Goal: Information Seeking & Learning: Learn about a topic

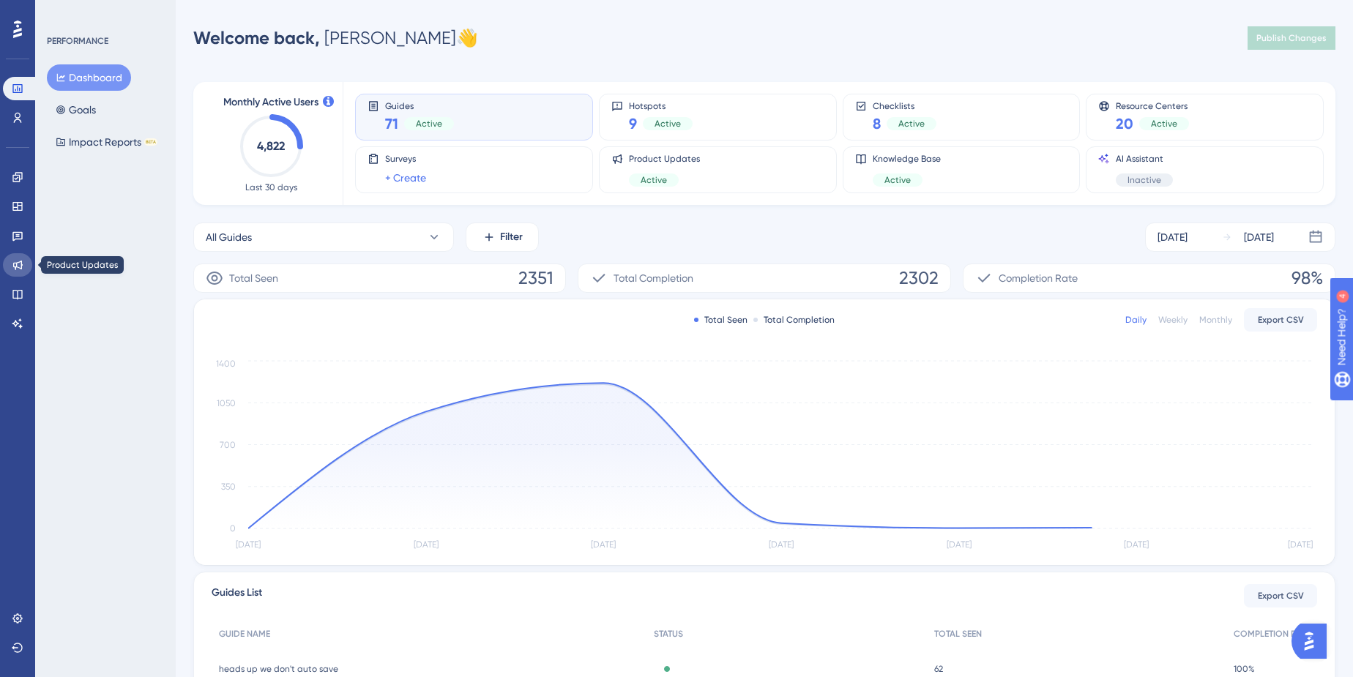
click at [13, 265] on icon at bounding box center [18, 266] width 10 height 10
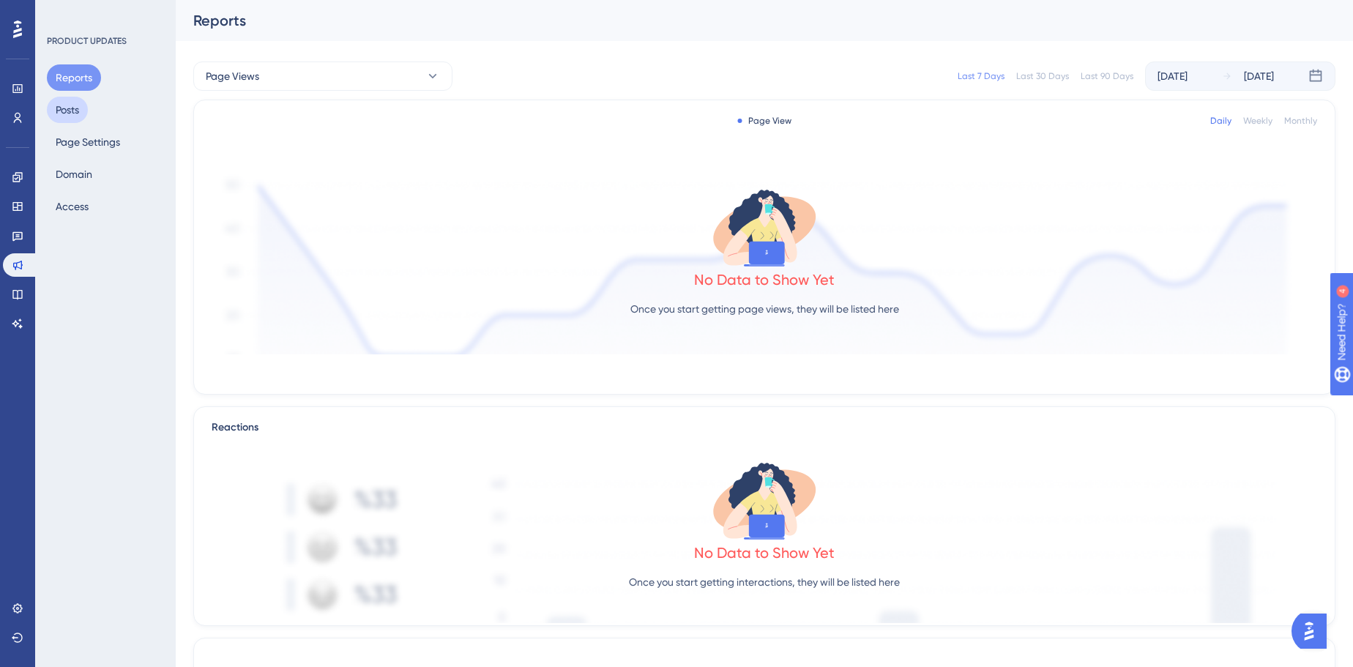
click at [78, 108] on button "Posts" at bounding box center [67, 110] width 41 height 26
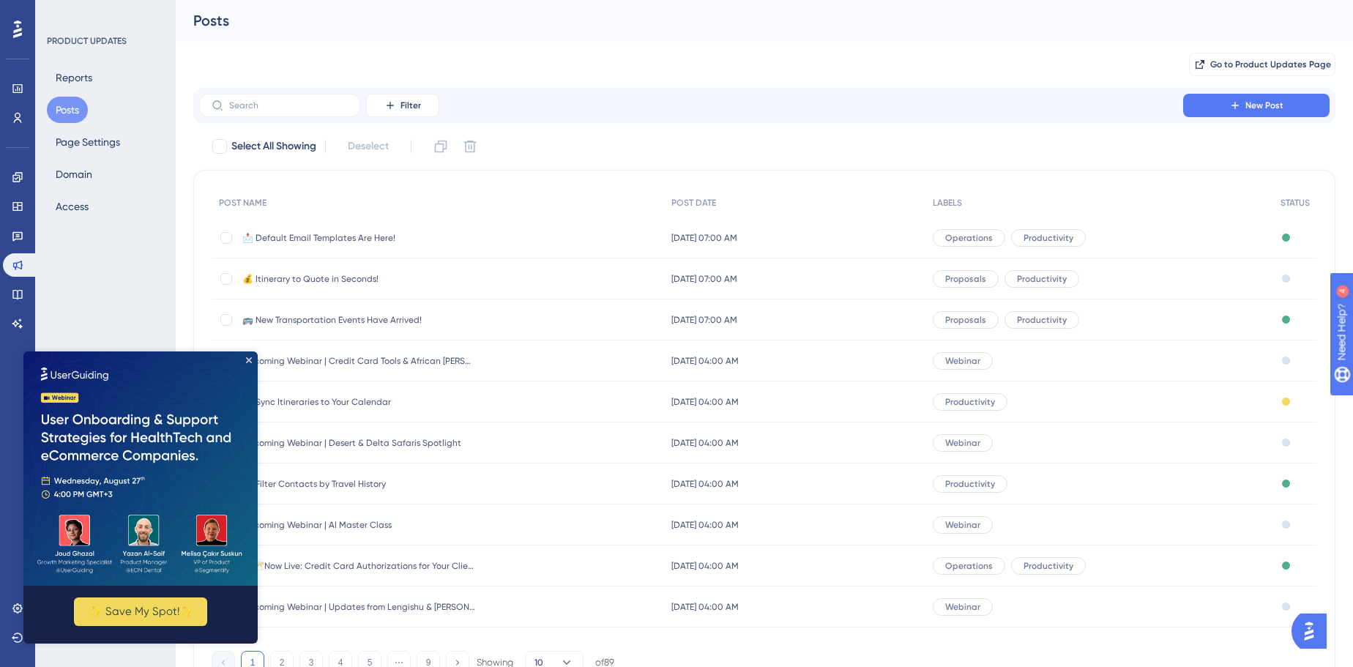
click at [363, 280] on span "💰 Itinerary to Quote in Seconds!" at bounding box center [359, 279] width 234 height 12
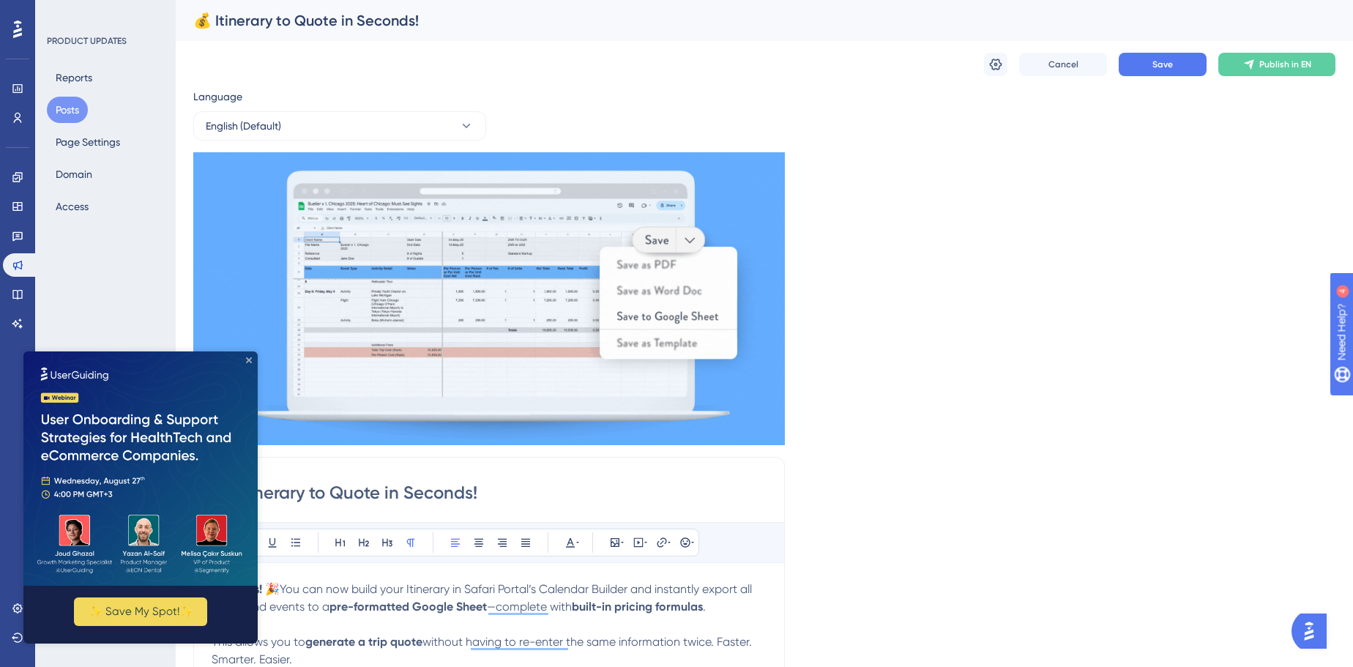
click at [250, 362] on icon "Close Preview" at bounding box center [249, 360] width 6 height 6
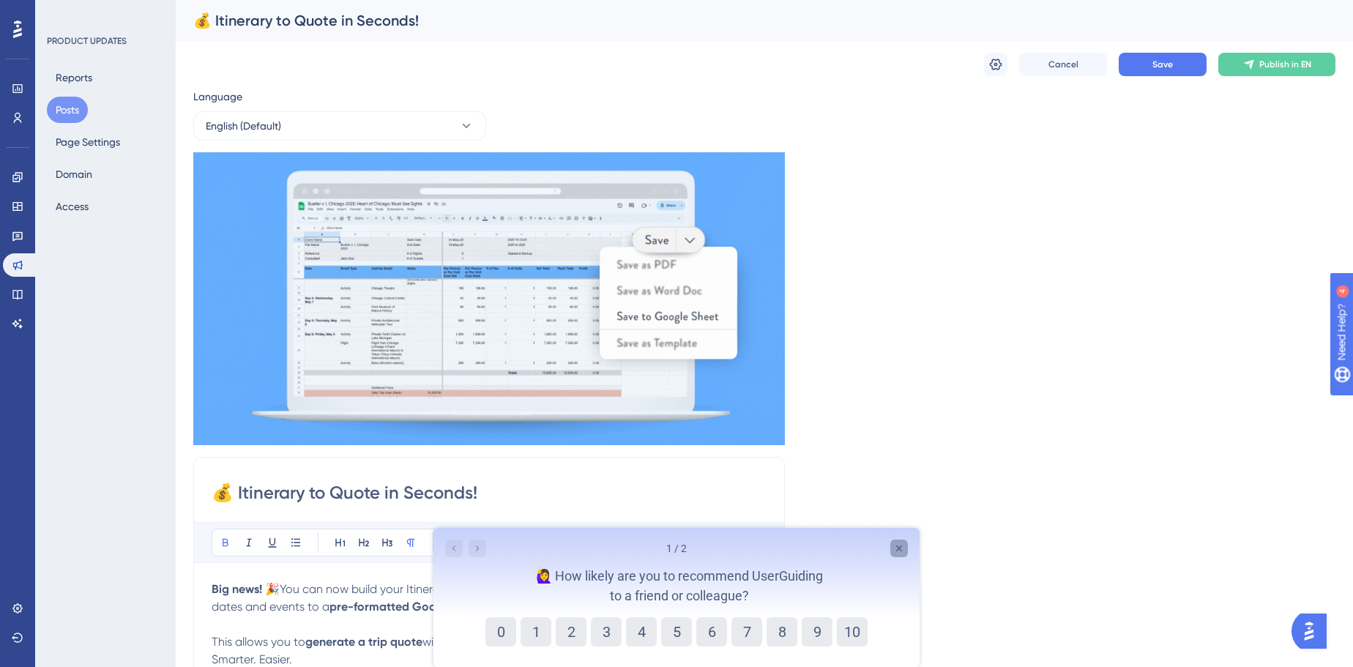
click at [903, 554] on icon "Close survey" at bounding box center [899, 549] width 12 height 12
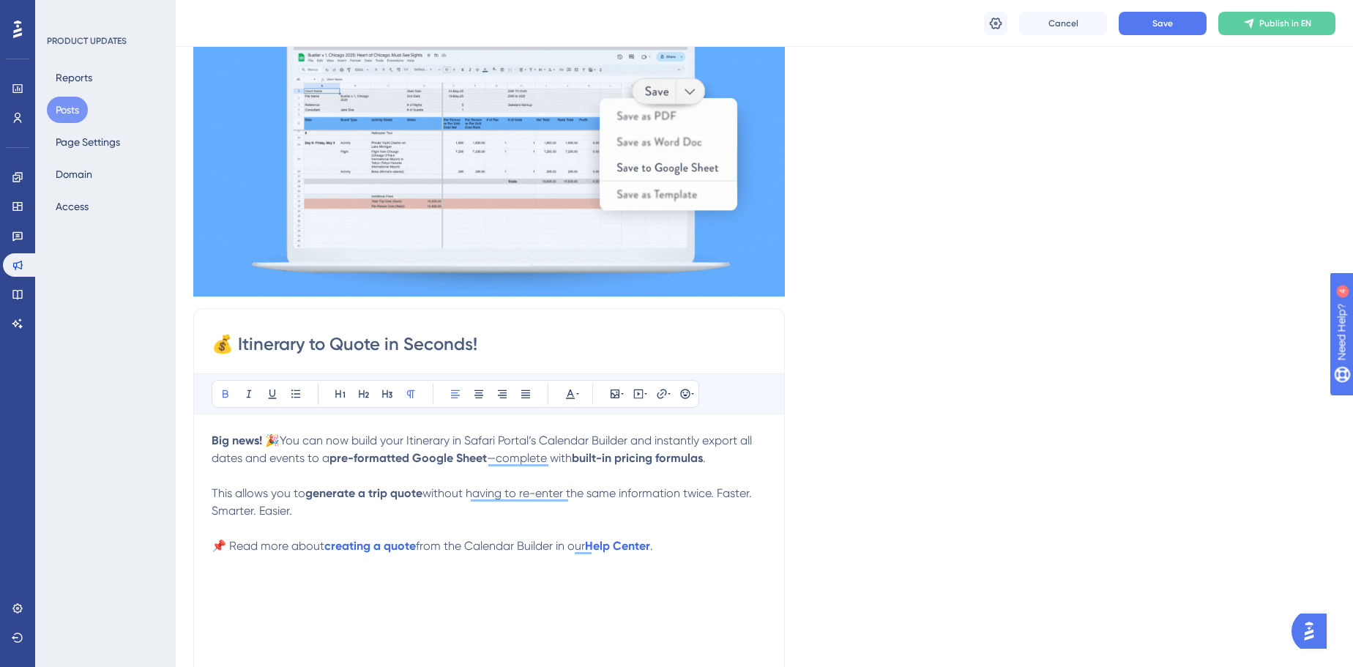
scroll to position [332, 0]
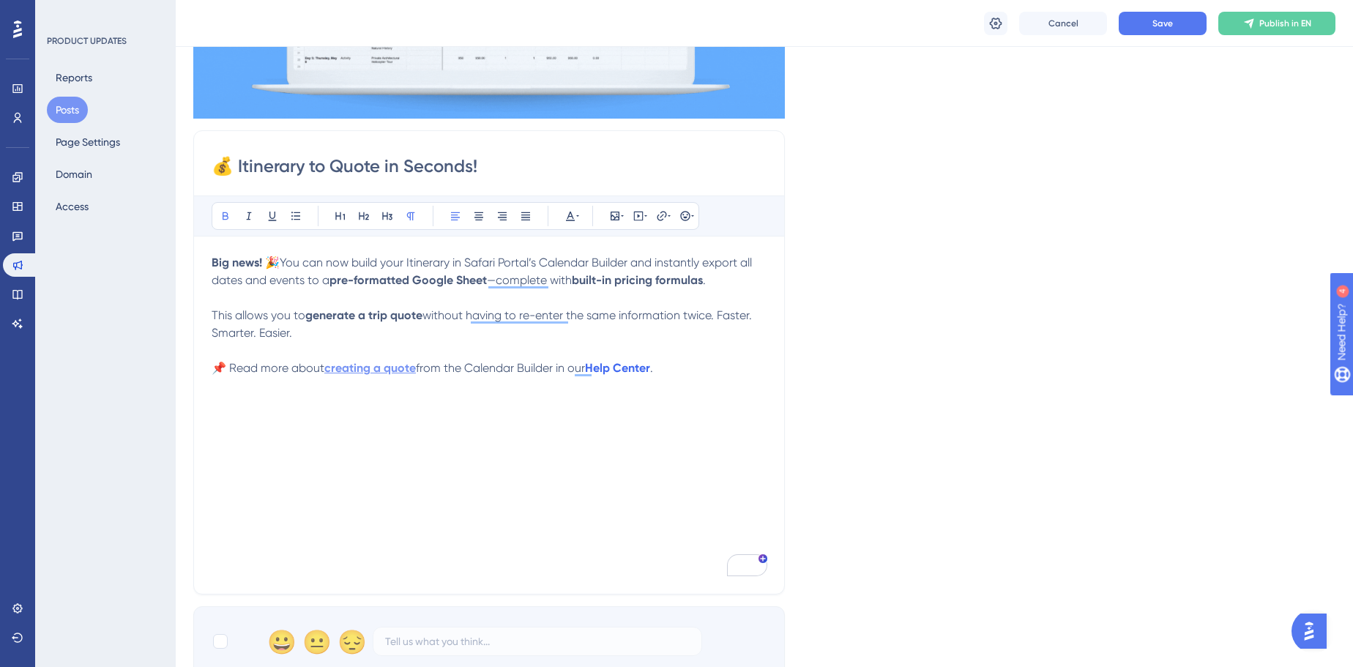
click at [401, 369] on strong "creating a quote" at bounding box center [370, 368] width 92 height 14
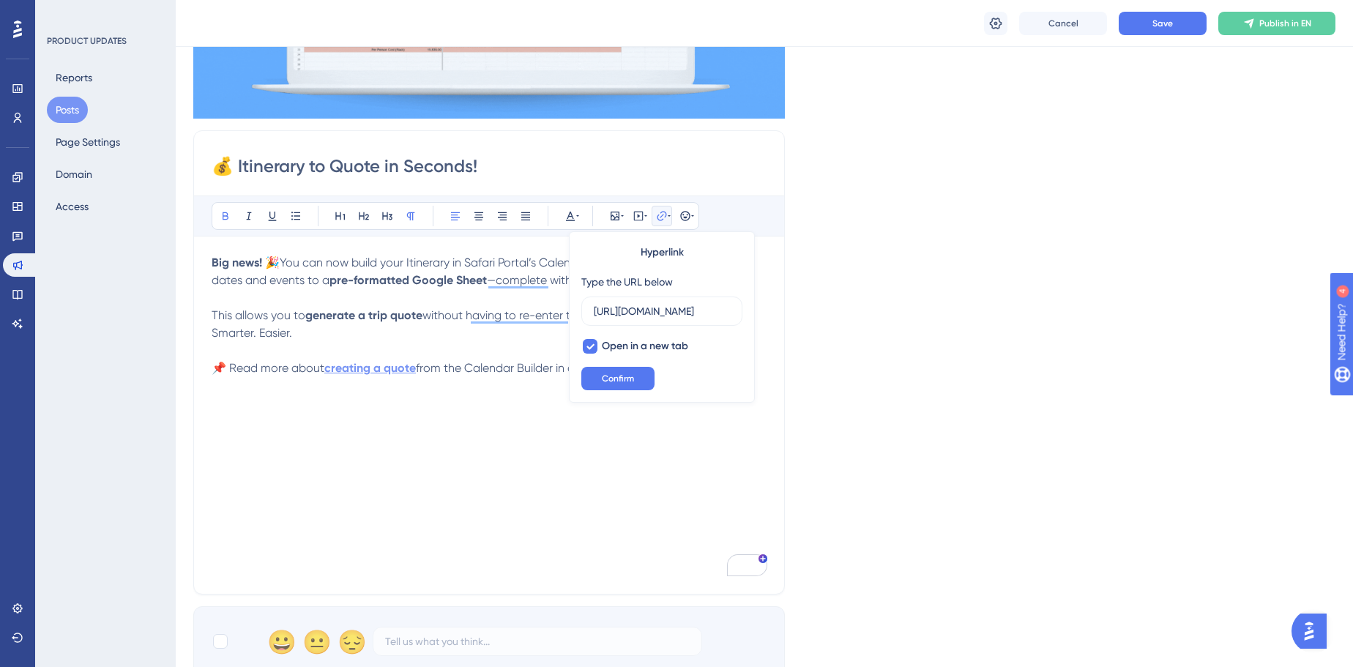
scroll to position [0, 287]
